Goal: Check status: Check status

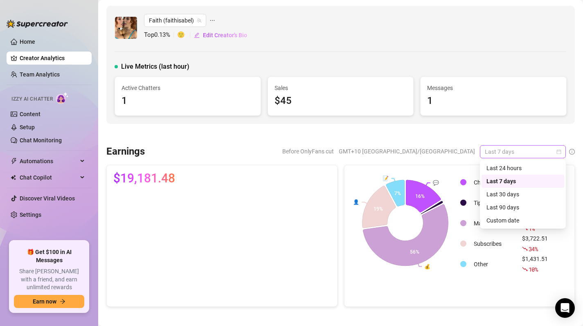
click at [555, 150] on span "Last 7 days" at bounding box center [523, 152] width 76 height 12
click at [518, 220] on div "Custom date" at bounding box center [522, 220] width 73 height 9
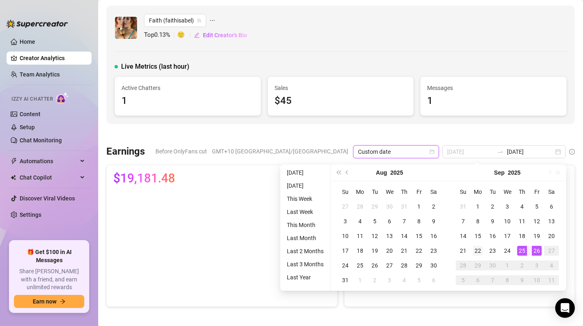
type input "[DATE]"
click at [474, 250] on div "22" at bounding box center [478, 251] width 10 height 10
type input "[DATE]"
click at [539, 252] on div "26" at bounding box center [537, 251] width 10 height 10
type input "[DATE]"
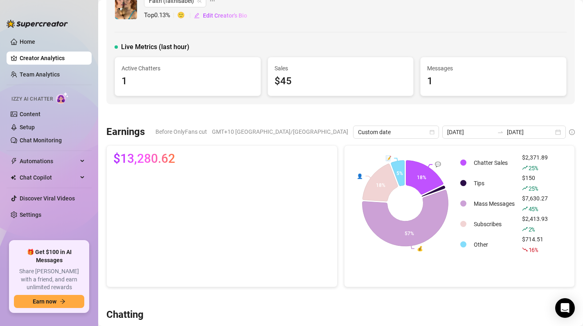
scroll to position [22, 0]
